Goal: Task Accomplishment & Management: Use online tool/utility

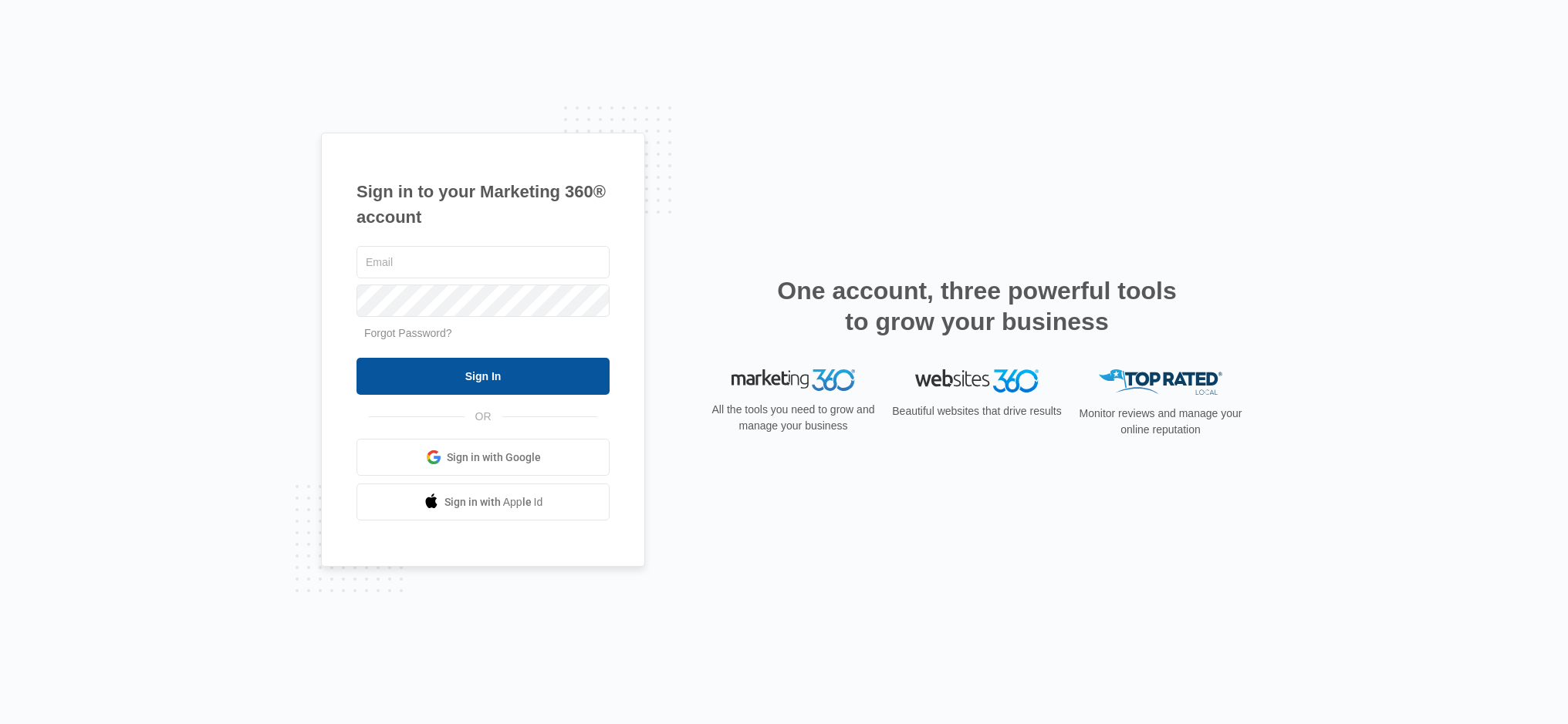
type input "[EMAIL_ADDRESS][DOMAIN_NAME]"
click at [479, 376] on input "Sign In" at bounding box center [483, 376] width 253 height 37
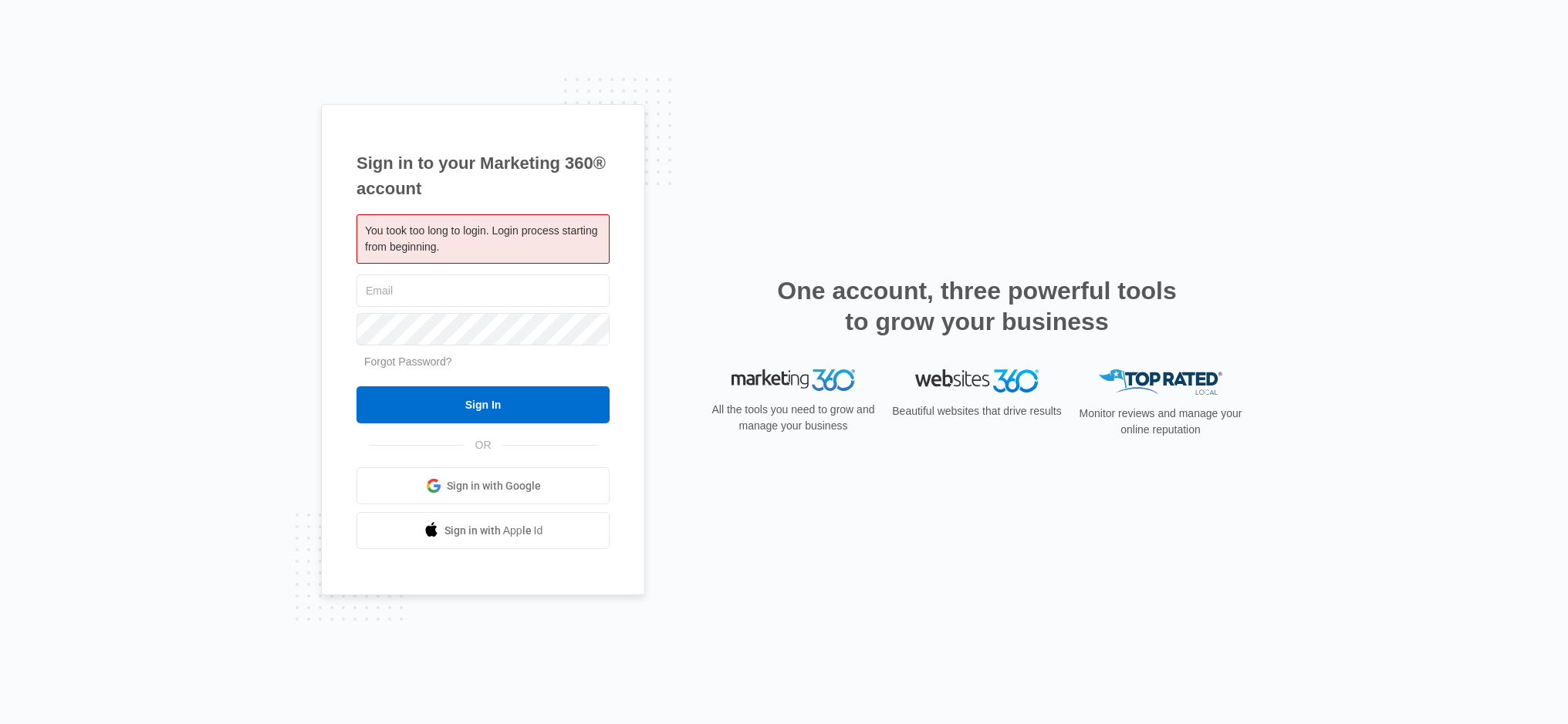
type input "[EMAIL_ADDRESS][DOMAIN_NAME]"
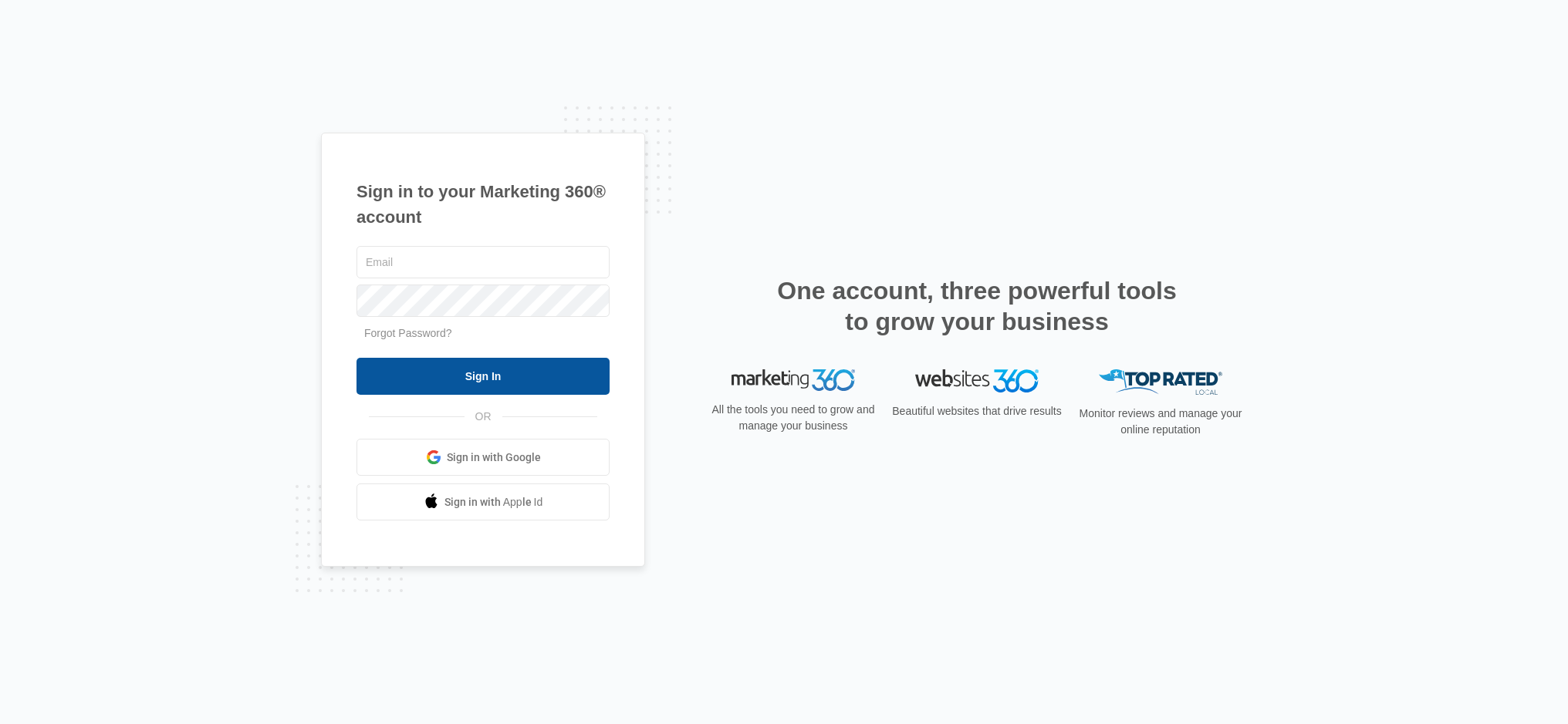
type input "[EMAIL_ADDRESS][DOMAIN_NAME]"
click at [541, 379] on input "Sign In" at bounding box center [483, 376] width 253 height 37
